Goal: Transaction & Acquisition: Purchase product/service

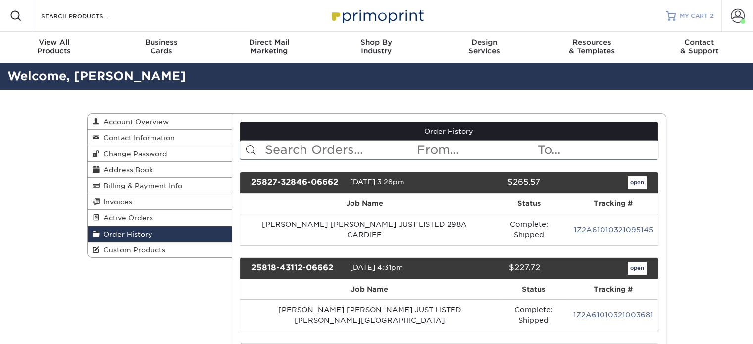
click at [678, 22] on link "MY CART 2" at bounding box center [690, 16] width 48 height 32
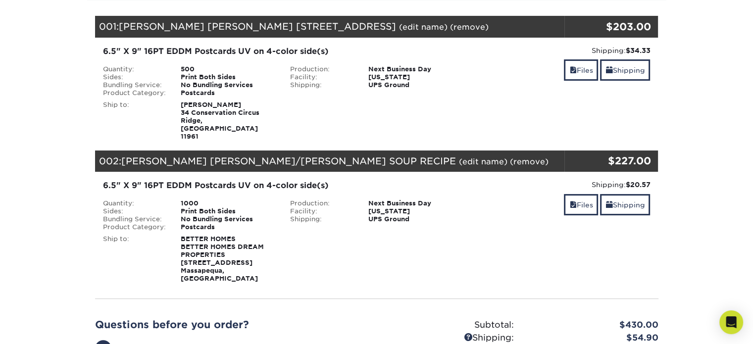
scroll to position [148, 0]
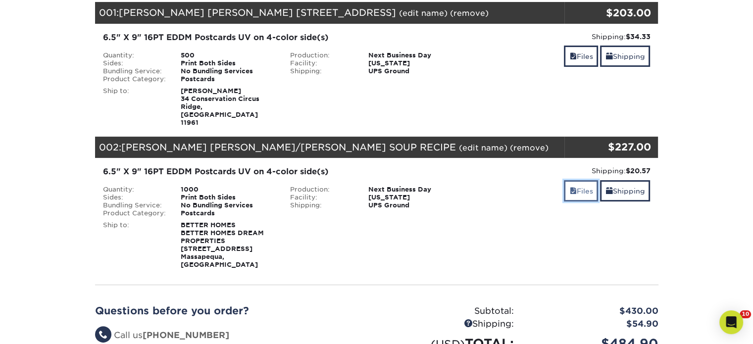
click at [569, 187] on span at bounding box center [572, 191] width 7 height 8
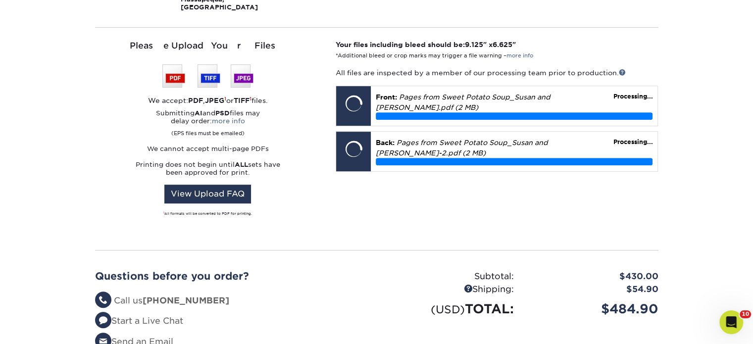
scroll to position [346, 0]
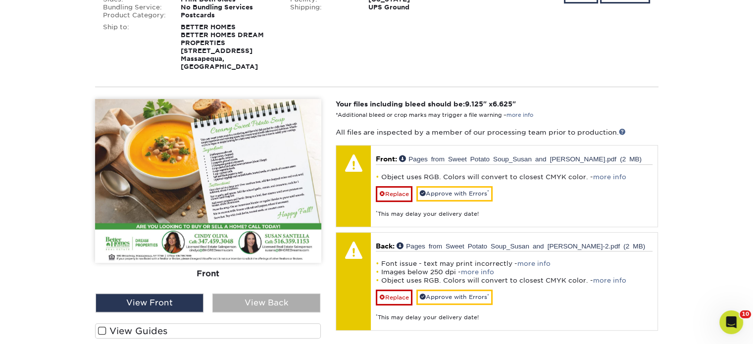
click at [265, 293] on div "View Back" at bounding box center [266, 302] width 108 height 19
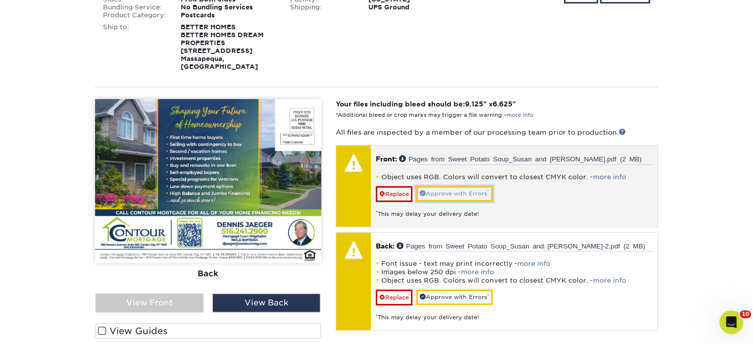
click at [437, 186] on link "Approve with Errors *" at bounding box center [454, 193] width 76 height 15
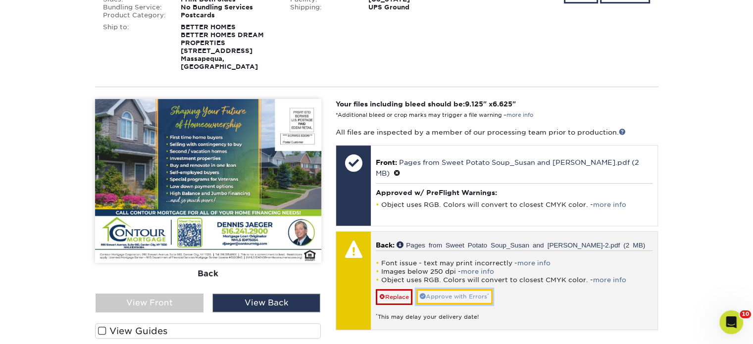
click at [449, 289] on link "Approve with Errors *" at bounding box center [454, 296] width 76 height 15
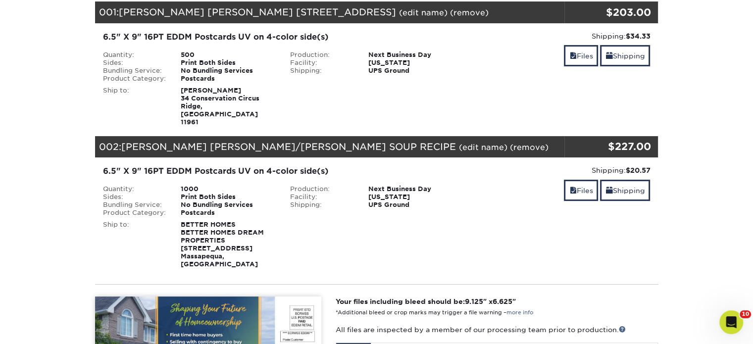
scroll to position [148, 0]
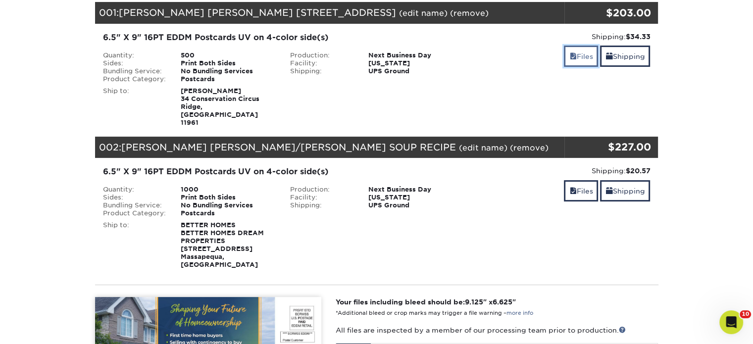
click at [584, 61] on link "Files" at bounding box center [581, 56] width 34 height 21
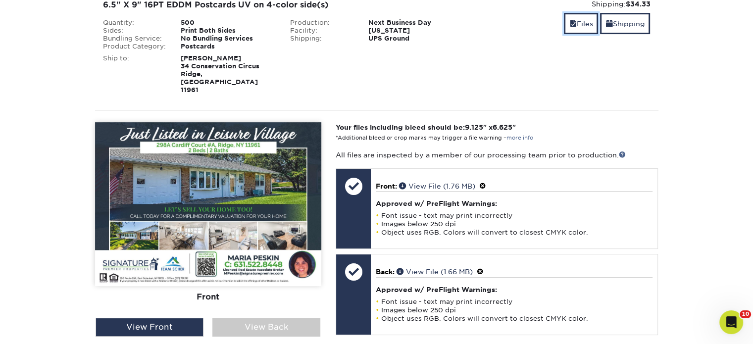
scroll to position [247, 0]
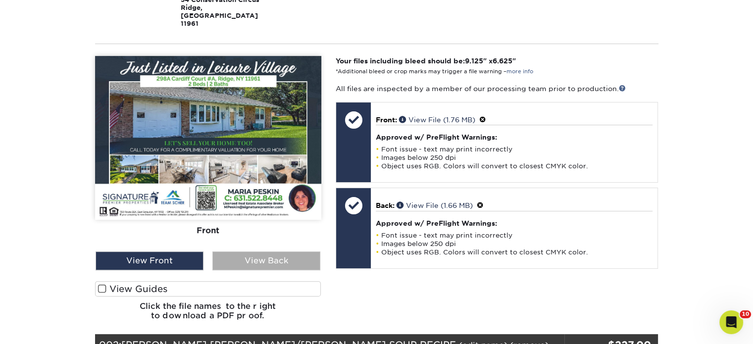
click at [289, 251] on div "View Back" at bounding box center [266, 260] width 108 height 19
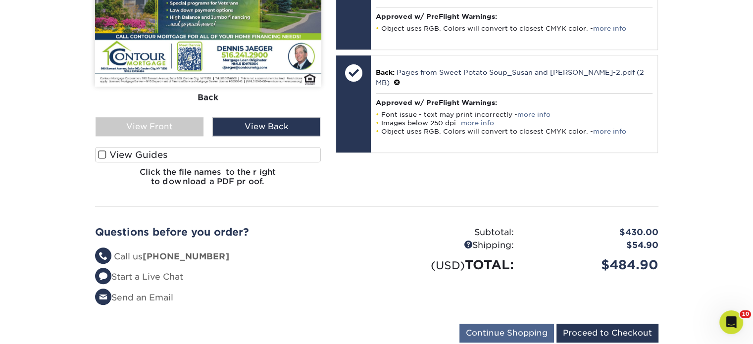
scroll to position [891, 0]
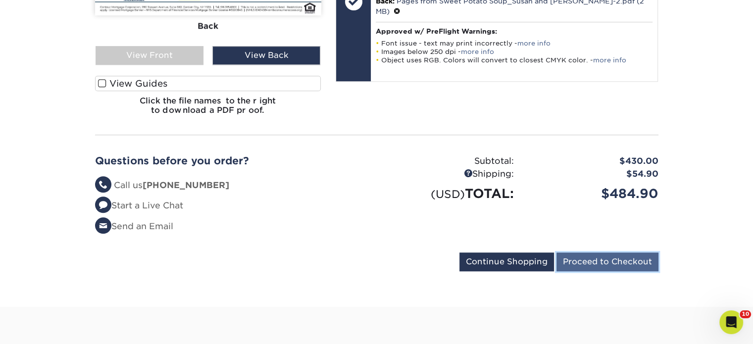
click at [617, 252] on input "Proceed to Checkout" at bounding box center [607, 261] width 102 height 19
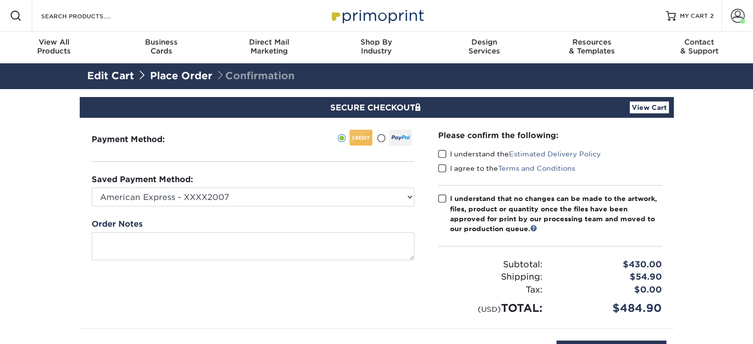
click at [440, 152] on span at bounding box center [442, 153] width 8 height 9
click at [0, 0] on input "I understand the Estimated Delivery Policy" at bounding box center [0, 0] width 0 height 0
click at [443, 168] on span at bounding box center [442, 168] width 8 height 9
click at [0, 0] on input "I agree to the Terms and Conditions" at bounding box center [0, 0] width 0 height 0
click at [439, 200] on span at bounding box center [442, 198] width 8 height 9
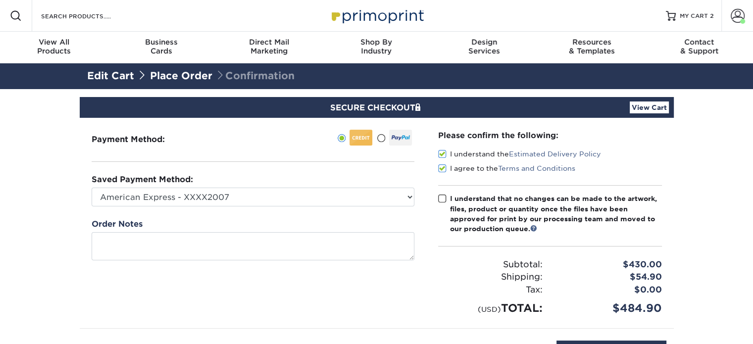
click at [0, 0] on input "I understand that no changes can be made to the artwork, files, product or quan…" at bounding box center [0, 0] width 0 height 0
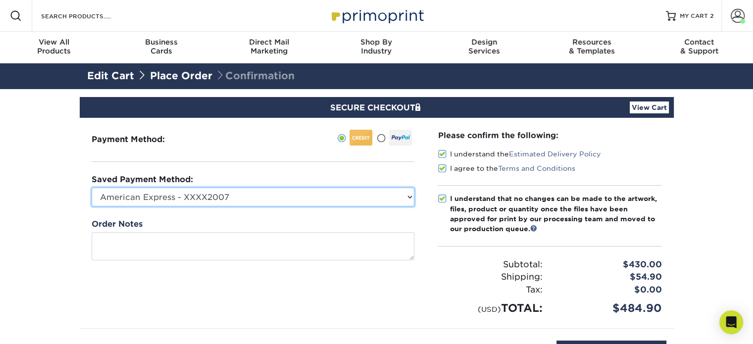
click at [392, 199] on select "American Express - XXXX2007 MasterCard - XXXX7618 American Express - XXXX1003 V…" at bounding box center [253, 197] width 323 height 19
select select "34500"
click at [92, 188] on select "American Express - XXXX2007 MasterCard - XXXX7618 American Express - XXXX1003 V…" at bounding box center [253, 197] width 323 height 19
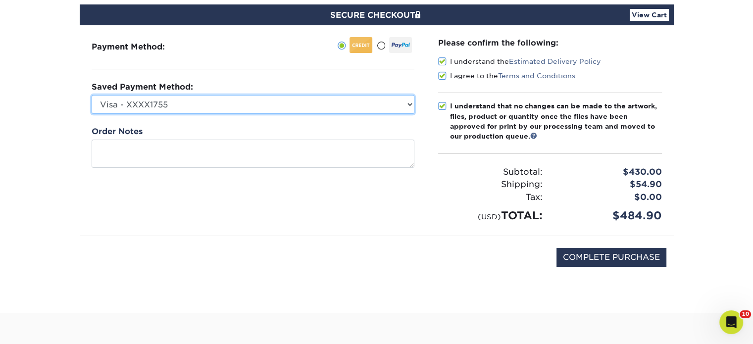
scroll to position [198, 0]
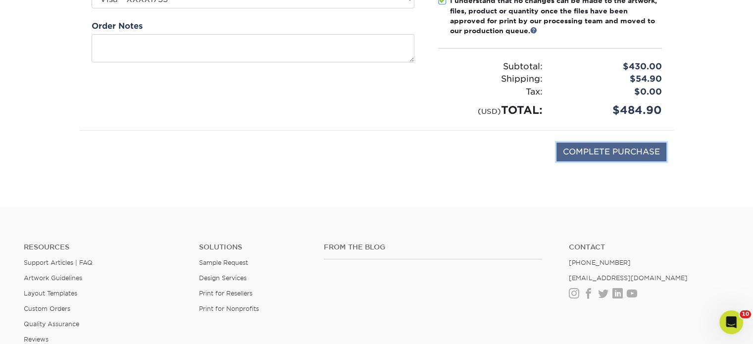
click at [614, 146] on input "COMPLETE PURCHASE" at bounding box center [611, 152] width 110 height 19
type input "PROCESSING, PLEASE WAIT..."
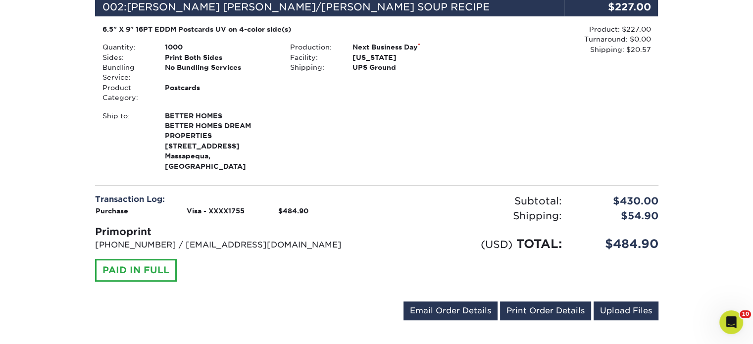
scroll to position [544, 0]
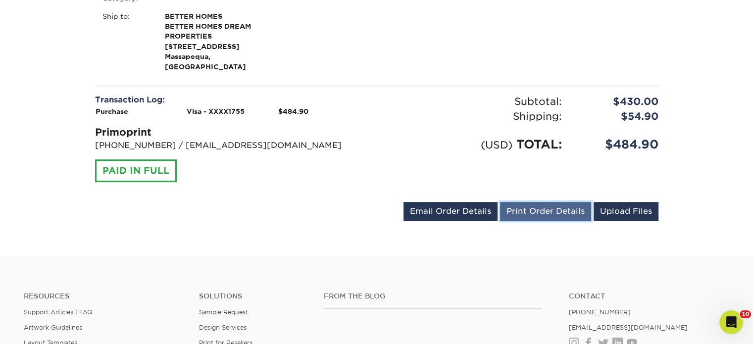
click at [530, 202] on link "Print Order Details" at bounding box center [545, 211] width 91 height 19
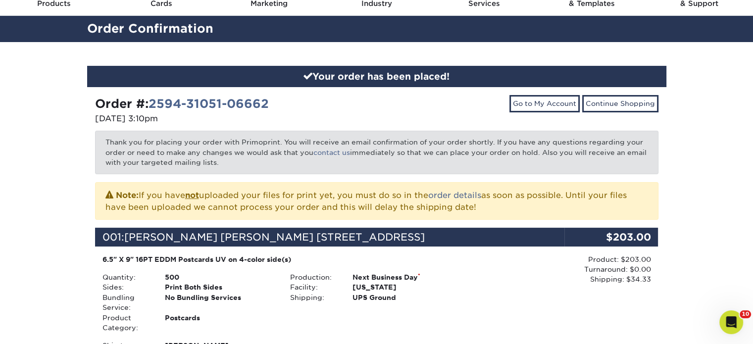
scroll to position [0, 0]
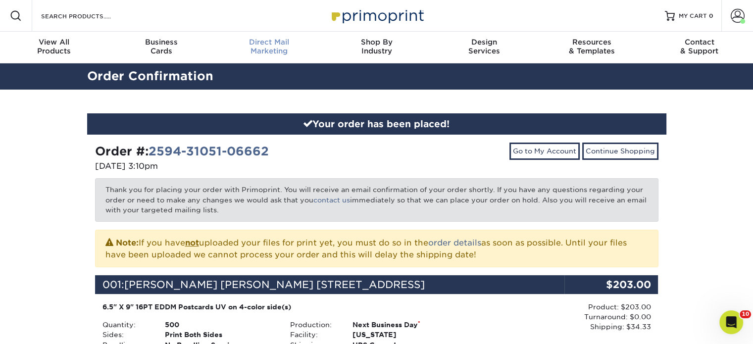
click at [265, 48] on div "Direct Mail Marketing" at bounding box center [268, 47] width 107 height 18
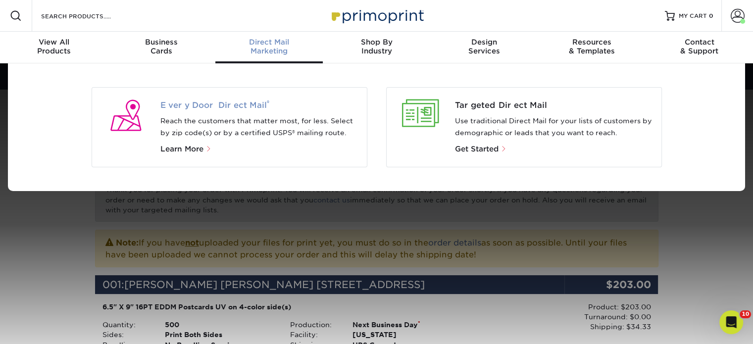
click at [251, 100] on span "Every Door Direct Mail ®" at bounding box center [259, 105] width 198 height 12
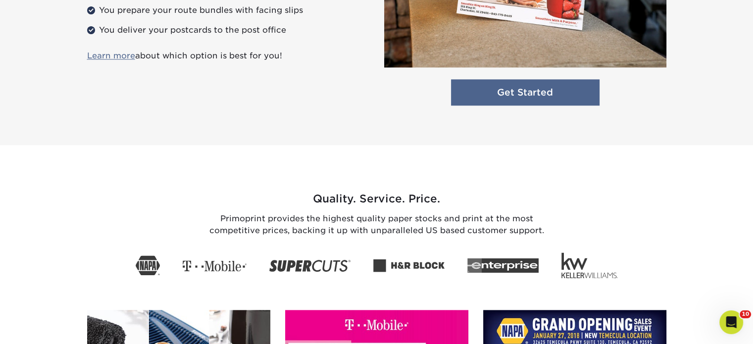
click at [530, 82] on link "Get Started" at bounding box center [525, 92] width 148 height 26
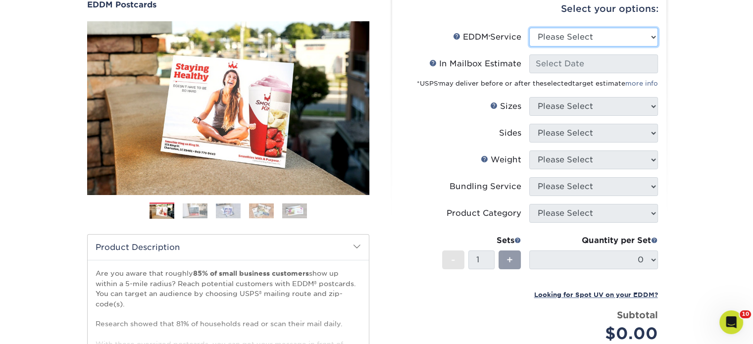
click at [546, 42] on select "Please Select Full Service Print Only" at bounding box center [593, 37] width 129 height 19
select select "print_only"
click at [529, 28] on select "Please Select Full Service Print Only" at bounding box center [593, 37] width 129 height 19
select select "-1"
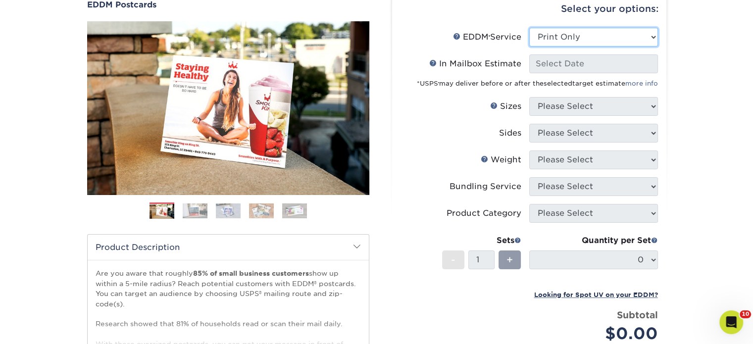
select select "-1"
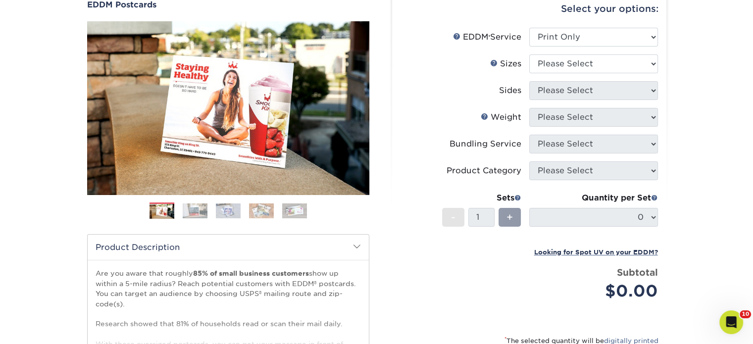
click at [552, 73] on li "Sizes Help Sizes Please Select 4.5" x 12" 6" x 12" 6.5" x 8" 6.5" x 9" 6.5" x 1…" at bounding box center [528, 67] width 257 height 27
click at [562, 66] on select "Please Select 4.5" x 12" 6" x 12" 6.5" x 8" 6.5" x 9" 6.5" x 12" 7" x 8.5" 8" x…" at bounding box center [593, 63] width 129 height 19
select select "6.50x9.00"
click at [529, 54] on select "Please Select 4.5" x 12" 6" x 12" 6.5" x 8" 6.5" x 9" 6.5" x 12" 7" x 8.5" 8" x…" at bounding box center [593, 63] width 129 height 19
click at [574, 92] on select "Please Select Print Both Sides Print Front Only" at bounding box center [593, 90] width 129 height 19
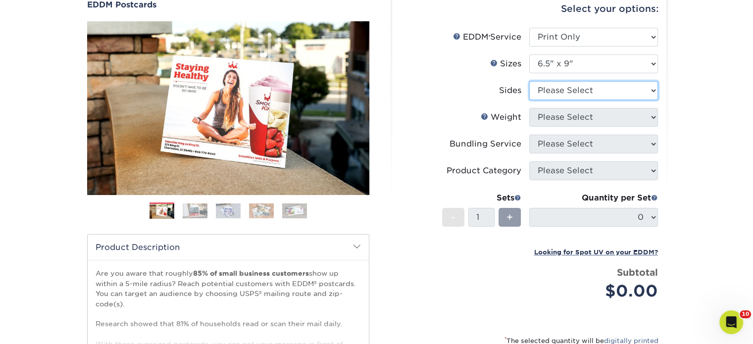
select select "13abbda7-1d64-4f25-8bb2-c179b224825d"
click at [529, 81] on select "Please Select Print Both Sides Print Front Only" at bounding box center [593, 90] width 129 height 19
click at [575, 118] on select "Please Select" at bounding box center [593, 117] width 129 height 19
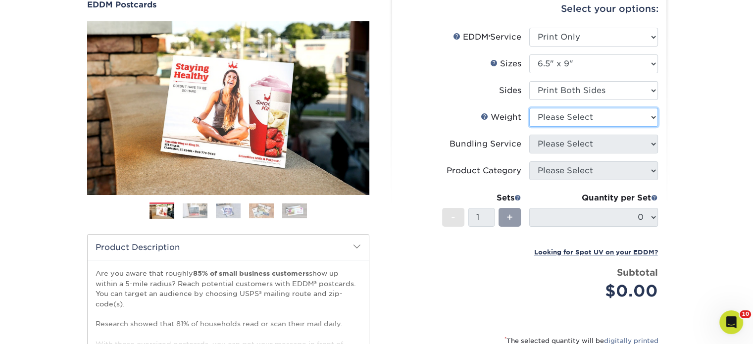
select select "16PT"
click at [529, 108] on select "Please Select 16PT 14PT" at bounding box center [593, 117] width 129 height 19
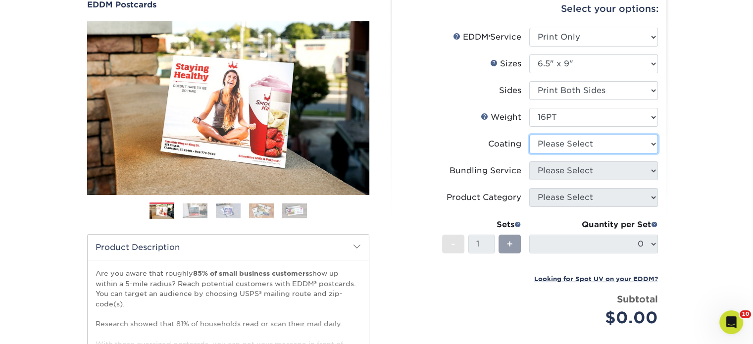
click at [577, 145] on select at bounding box center [593, 144] width 129 height 19
select select "ae367451-b2b8-45df-a344-0f05b6a12993"
click at [529, 135] on select at bounding box center [593, 144] width 129 height 19
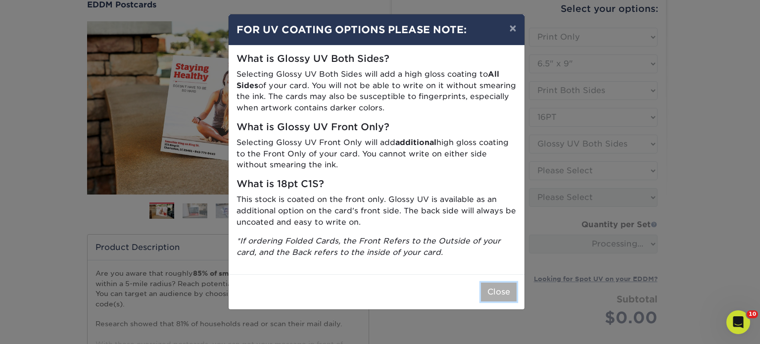
click at [493, 288] on button "Close" at bounding box center [499, 292] width 36 height 19
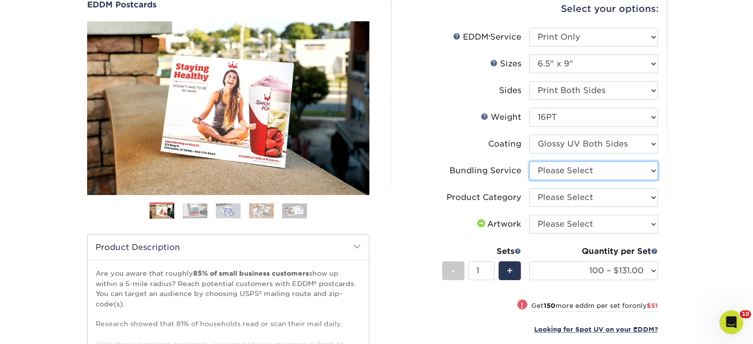
drag, startPoint x: 573, startPoint y: 172, endPoint x: 573, endPoint y: 178, distance: 5.5
click at [573, 172] on select "Please Select No Bundling Services Yes, Bundles of 50 (+2 Days) Yes, Bundles of…" at bounding box center [593, 170] width 129 height 19
select select "58689abb-25c0-461c-a4c3-a80b627d6649"
click at [529, 161] on select "Please Select No Bundling Services Yes, Bundles of 50 (+2 Days) Yes, Bundles of…" at bounding box center [593, 170] width 129 height 19
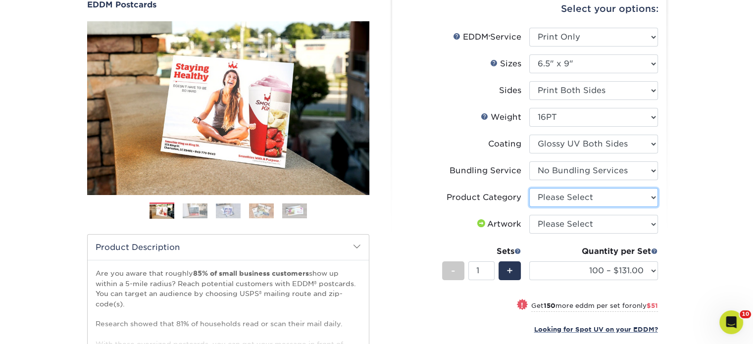
click at [571, 199] on select "Please Select Postcards" at bounding box center [593, 197] width 129 height 19
select select "9b7272e0-d6c8-4c3c-8e97-d3a1bcdab858"
click at [529, 188] on select "Please Select Postcards" at bounding box center [593, 197] width 129 height 19
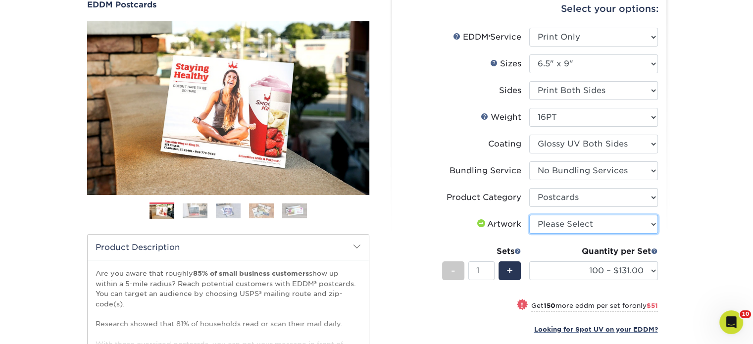
click at [570, 223] on select "Please Select I will upload files I need a design - $150" at bounding box center [593, 224] width 129 height 19
select select "upload"
click at [529, 215] on select "Please Select I will upload files I need a design - $150" at bounding box center [593, 224] width 129 height 19
click at [563, 259] on div "Quantity per Set 100 – $131.00 250 – $182.00 500 – $203.00 1000 – $227.00 2500 …" at bounding box center [593, 268] width 129 height 46
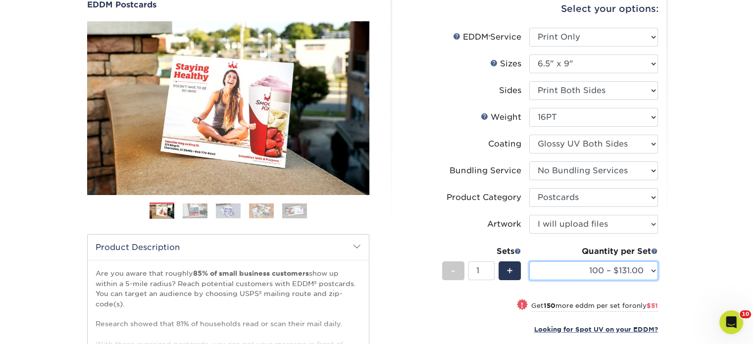
click at [564, 267] on select "100 – $131.00 250 – $182.00 500 – $203.00 1000 – $227.00 2500 – $379.00 5000 – …" at bounding box center [593, 270] width 129 height 19
select select "1000 – $227.00"
click at [529, 261] on select "100 – $131.00 250 – $182.00 500 – $203.00 1000 – $227.00 2500 – $379.00 5000 – …" at bounding box center [593, 270] width 129 height 19
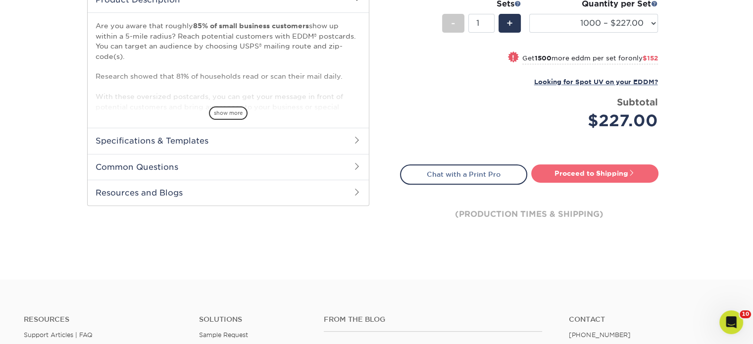
click at [560, 174] on link "Proceed to Shipping" at bounding box center [594, 173] width 127 height 18
type input "Set 1"
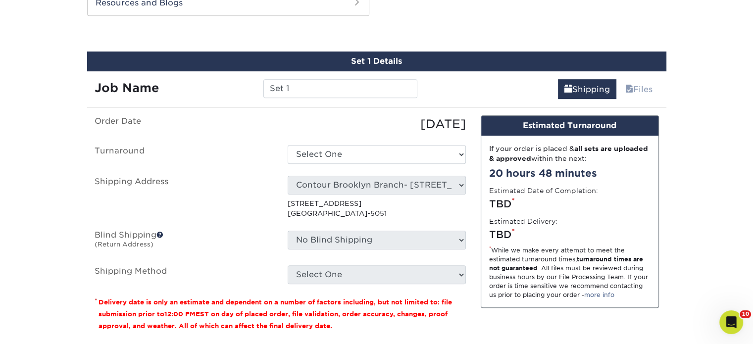
scroll to position [536, 0]
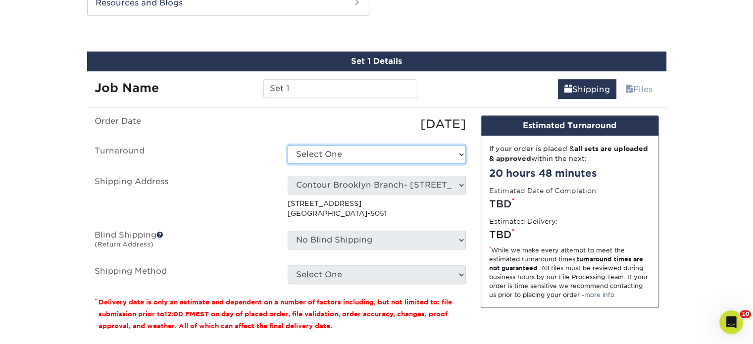
click at [346, 159] on select "Select One 2-4 Business Days 2 Day Next Business Day" at bounding box center [376, 154] width 178 height 19
select select "14ee1dbe-2a03-44e6-acbe-77c51f3128fc"
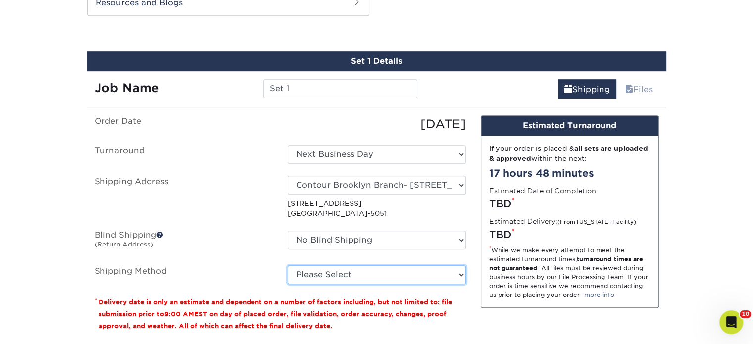
click at [354, 276] on select "Please Select Ground Shipping (+$20.57) 3 Day Shipping Service (+$30.34) 2 Day …" at bounding box center [376, 274] width 178 height 19
select select "03"
click at [287, 265] on select "Please Select Ground Shipping (+$20.57) 3 Day Shipping Service (+$30.34) 2 Day …" at bounding box center [376, 274] width 178 height 19
